Goal: Task Accomplishment & Management: Complete application form

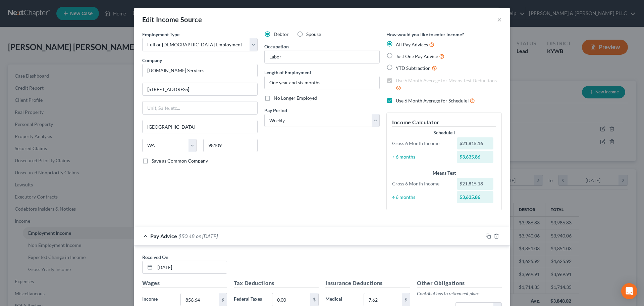
select select "0"
select select "50"
select select "3"
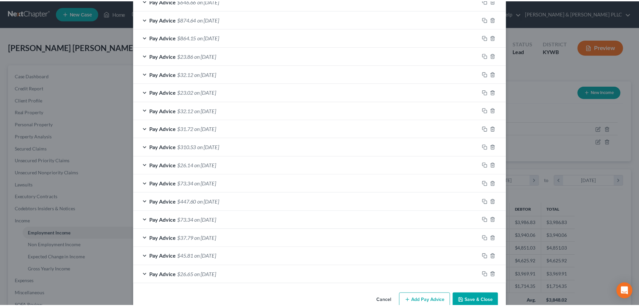
scroll to position [1932, 0]
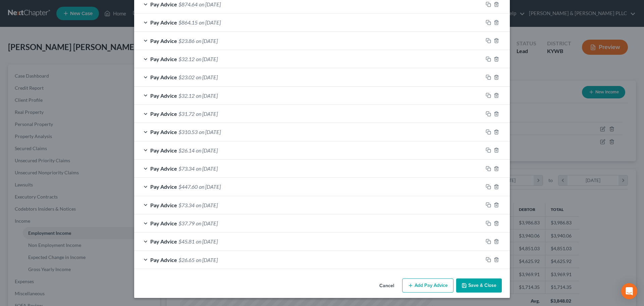
click at [478, 282] on button "Save & Close" at bounding box center [479, 285] width 46 height 14
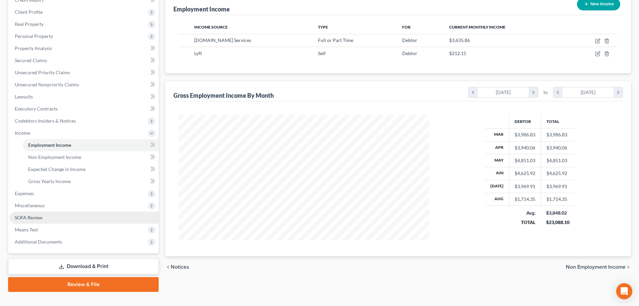
scroll to position [99, 0]
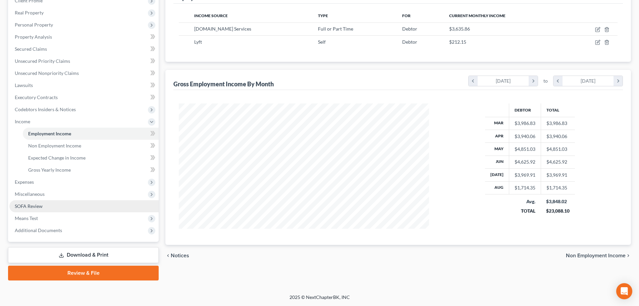
click at [37, 207] on span "SOFA Review" at bounding box center [29, 206] width 28 height 6
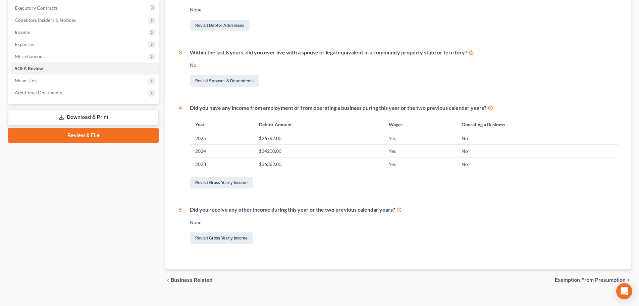
scroll to position [199, 0]
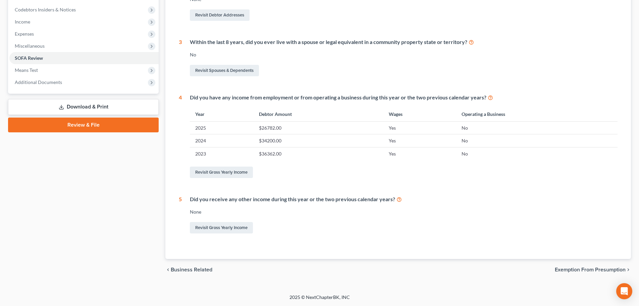
click at [578, 269] on span "Exemption from Presumption" at bounding box center [590, 269] width 71 height 5
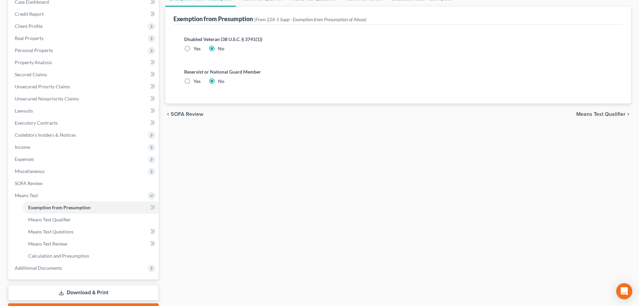
scroll to position [101, 0]
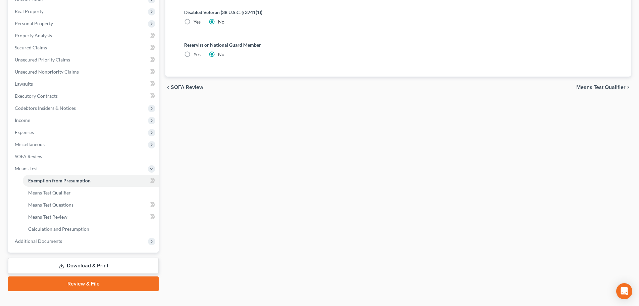
click at [596, 89] on span "Means Test Qualifier" at bounding box center [601, 87] width 49 height 5
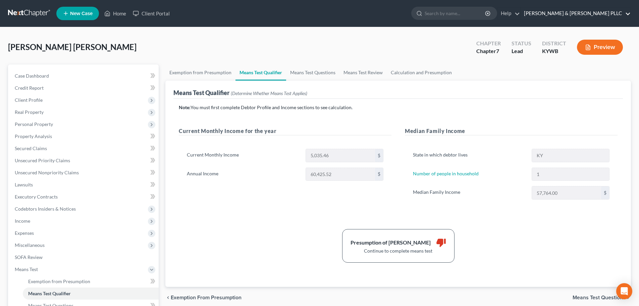
click at [599, 10] on link "[PERSON_NAME] & [PERSON_NAME] PLLC" at bounding box center [576, 13] width 110 height 12
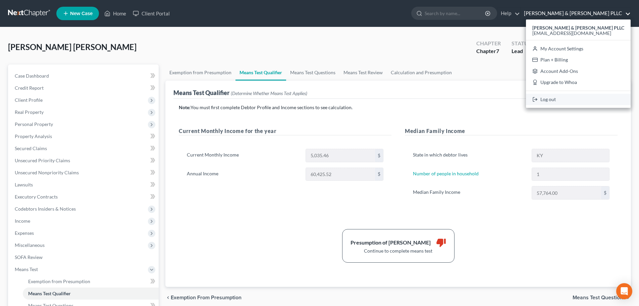
click at [585, 99] on link "Log out" at bounding box center [578, 99] width 105 height 11
